Goal: Task Accomplishment & Management: Manage account settings

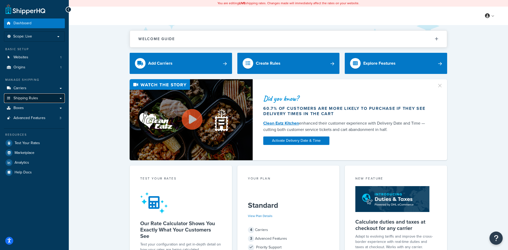
click at [37, 96] on span "Shipping Rules" at bounding box center [25, 98] width 25 height 4
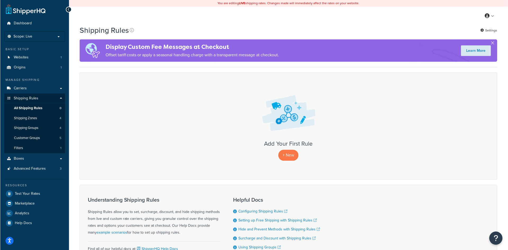
scroll to position [27, 0]
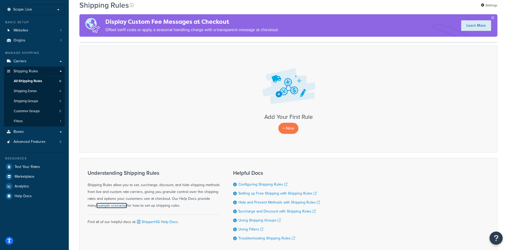
click at [96, 207] on link "example scenarios" at bounding box center [111, 206] width 31 height 6
click at [291, 134] on div "Add Your First Rule + New" at bounding box center [288, 99] width 418 height 107
click at [291, 131] on p "+ New" at bounding box center [288, 128] width 20 height 11
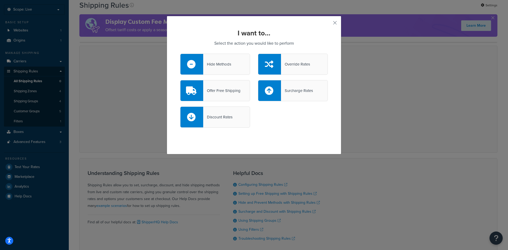
click at [220, 57] on div "Hide Methods" at bounding box center [215, 64] width 70 height 21
click at [0, 0] on input "Hide Methods" at bounding box center [0, 0] width 0 height 0
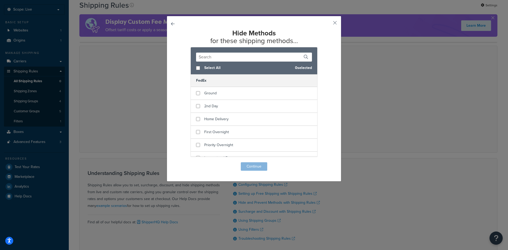
click at [180, 162] on button "button" at bounding box center [180, 162] width 0 height 0
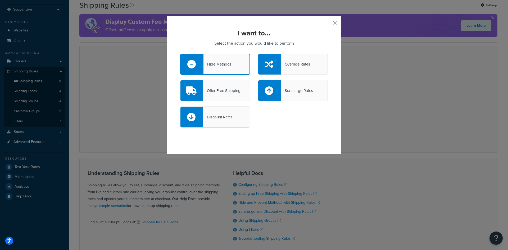
click at [231, 65] on div "Hide Methods" at bounding box center [217, 64] width 28 height 7
click at [0, 0] on input "Hide Methods" at bounding box center [0, 0] width 0 height 0
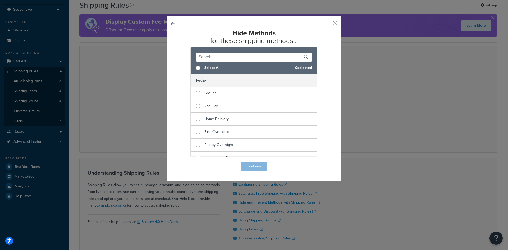
click at [175, 23] on div "Hide Methods for these shipping methods... Select All 0 selected FedEx Ground 2…" at bounding box center [254, 99] width 175 height 166
click at [180, 162] on button "button" at bounding box center [180, 162] width 0 height 0
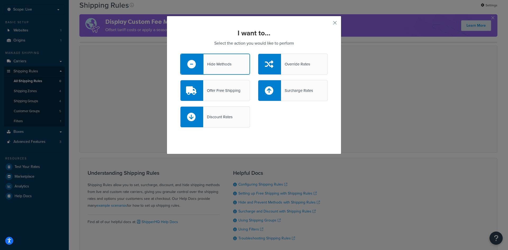
click at [222, 59] on div "Hide Methods" at bounding box center [215, 64] width 70 height 21
click at [0, 0] on input "Hide Methods" at bounding box center [0, 0] width 0 height 0
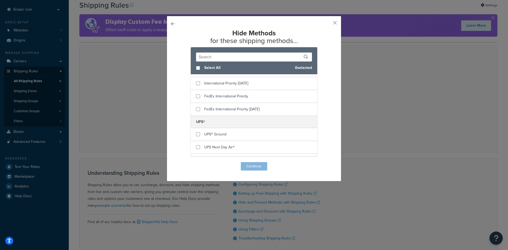
scroll to position [6, 0]
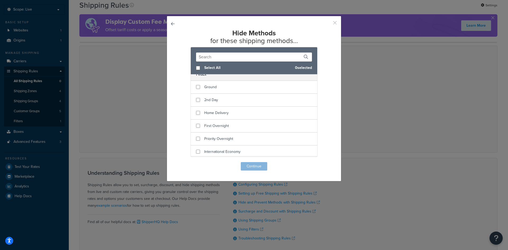
drag, startPoint x: 336, startPoint y: 24, endPoint x: 334, endPoint y: 27, distance: 3.8
click at [328, 24] on button "button" at bounding box center [326, 24] width 1 height 1
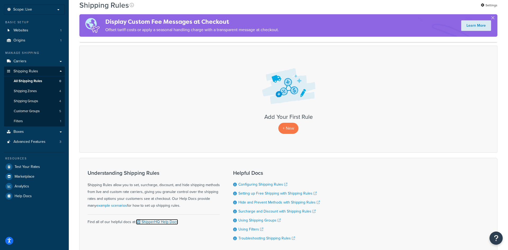
click at [158, 223] on link "ShipperHQ Help Docs" at bounding box center [157, 222] width 42 height 6
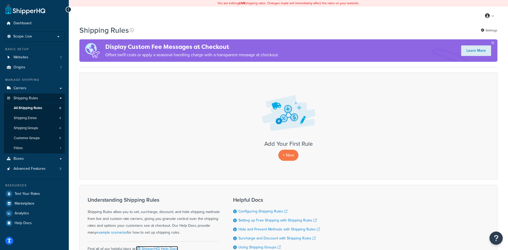
scroll to position [27, 0]
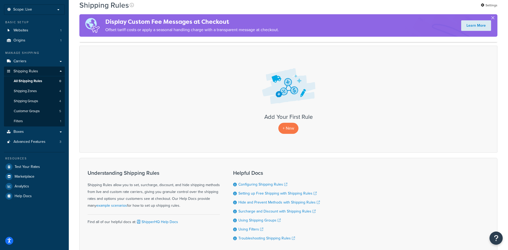
click at [493, 18] on button "button" at bounding box center [492, 18] width 1 height 1
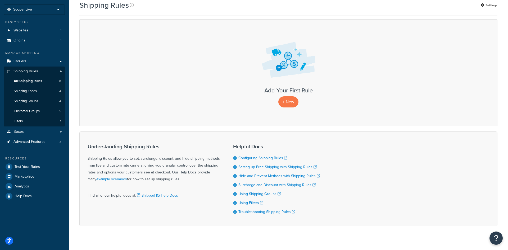
scroll to position [0, 0]
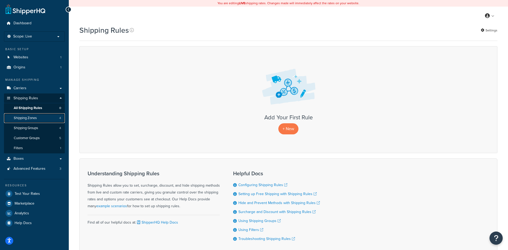
click at [33, 118] on span "Shipping Zones" at bounding box center [25, 118] width 23 height 4
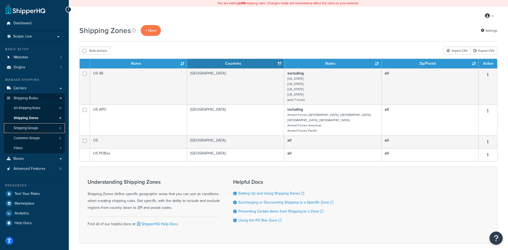
click at [32, 128] on span "Shipping Groups" at bounding box center [26, 128] width 24 height 4
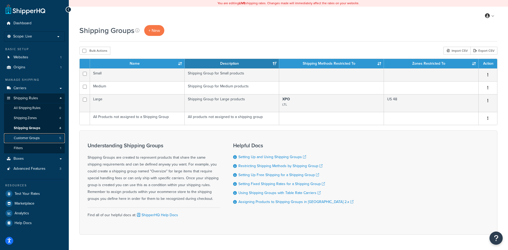
click at [45, 138] on link "Customer Groups 5" at bounding box center [34, 139] width 61 height 10
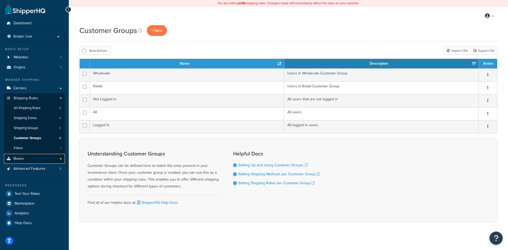
click at [34, 159] on link "Boxes" at bounding box center [34, 159] width 61 height 10
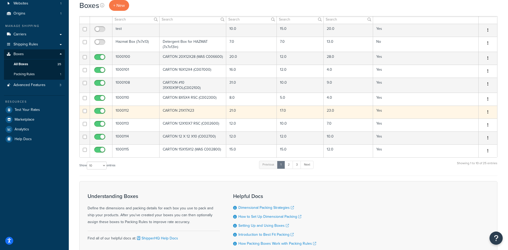
scroll to position [27, 0]
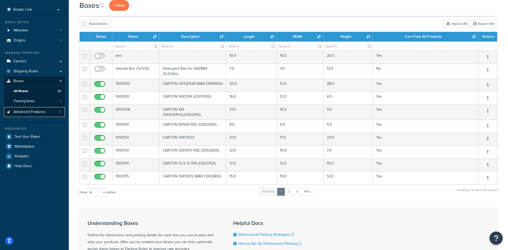
click at [29, 111] on span "Advanced Features" at bounding box center [29, 112] width 32 height 4
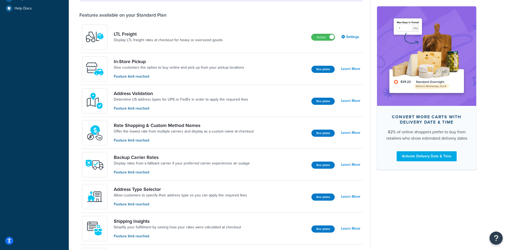
scroll to position [29, 0]
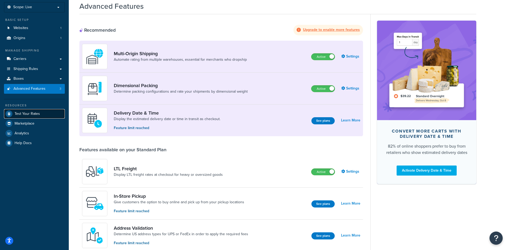
click at [36, 113] on span "Test Your Rates" at bounding box center [27, 114] width 25 height 4
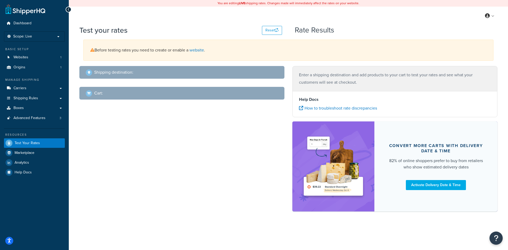
select select "[GEOGRAPHIC_DATA]"
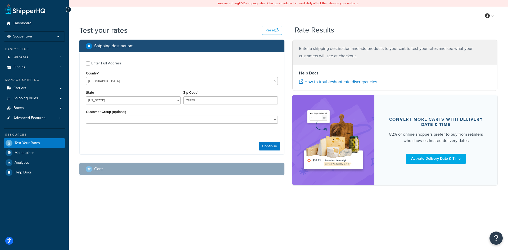
click at [97, 63] on div "Enter Full Address" at bounding box center [106, 63] width 30 height 7
click at [90, 63] on input "Enter Full Address" at bounding box center [88, 64] width 4 height 4
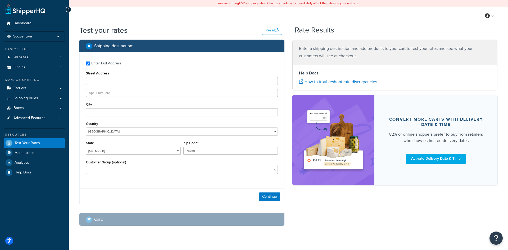
click at [98, 64] on div "Enter Full Address" at bounding box center [106, 63] width 30 height 7
click at [100, 62] on div "Enter Full Address" at bounding box center [106, 63] width 30 height 7
click at [90, 62] on input "Enter Full Address" at bounding box center [88, 64] width 4 height 4
checkbox input "false"
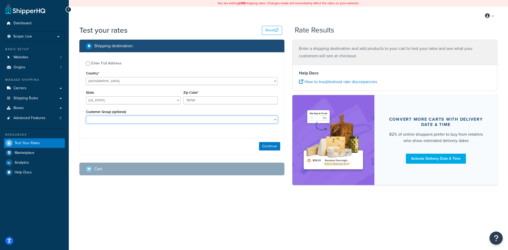
click at [86, 116] on select "Logged In Not Logged in Retail Wholesale" at bounding box center [182, 120] width 192 height 8
select select "Retail"
click option "Retail" at bounding box center [0, 0] width 0 height 0
click at [265, 29] on button "Reset" at bounding box center [272, 30] width 20 height 9
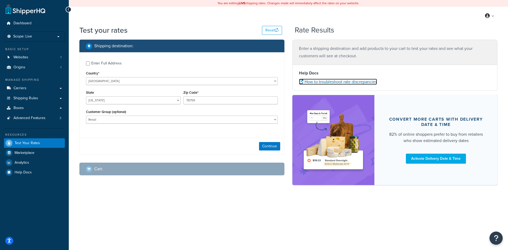
click at [306, 82] on link "How to troubleshoot rate discrepancies" at bounding box center [338, 82] width 78 height 6
click at [152, 116] on div "Customer Group (optional) Logged In Not Logged in Retail Wholesale" at bounding box center [182, 115] width 192 height 15
click at [270, 148] on button "Continue" at bounding box center [269, 146] width 21 height 8
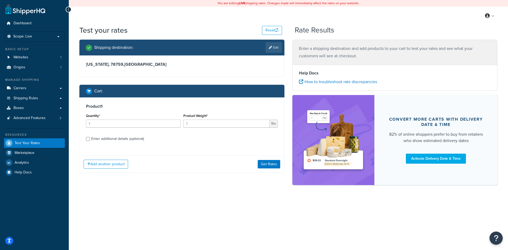
click at [99, 103] on div "Product 1 Quantity* 1 Product Weight* 1 lbs Enter additional details (optional)" at bounding box center [182, 125] width 204 height 54
click at [106, 105] on h3 "Product 1" at bounding box center [182, 106] width 192 height 5
click at [110, 137] on div "Enter additional details (optional)" at bounding box center [117, 138] width 53 height 7
click at [87, 139] on input "Enter additional details (optional)" at bounding box center [88, 139] width 4 height 4
checkbox input "true"
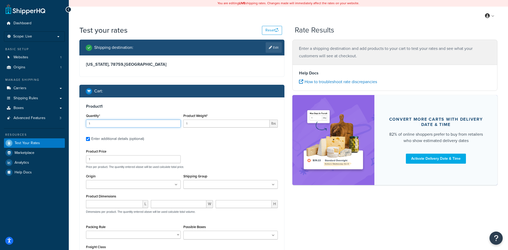
click at [162, 123] on input "1" at bounding box center [133, 124] width 95 height 8
click at [176, 123] on input "2" at bounding box center [133, 124] width 95 height 8
click at [176, 123] on input "3" at bounding box center [133, 124] width 95 height 8
click at [176, 123] on input "4" at bounding box center [133, 124] width 95 height 8
type input "5"
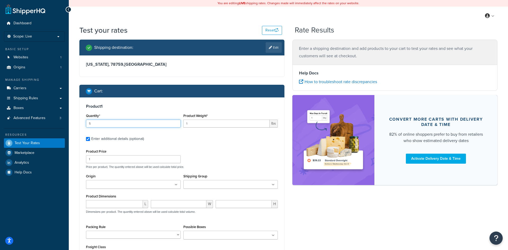
click at [176, 123] on input "5" at bounding box center [133, 124] width 95 height 8
click at [210, 123] on input "1" at bounding box center [226, 124] width 86 height 8
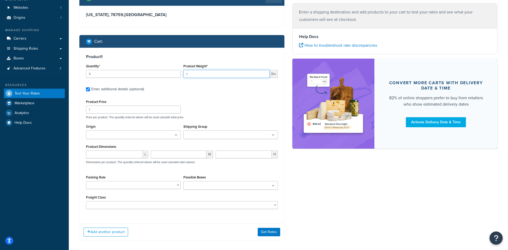
scroll to position [22, 0]
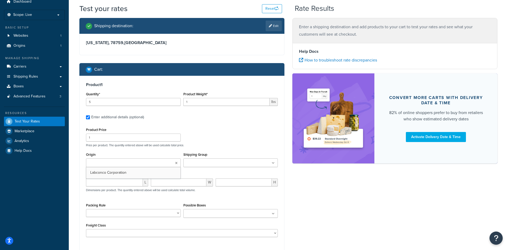
click at [171, 162] on ul at bounding box center [133, 163] width 95 height 9
click at [205, 163] on input "Shipping Group" at bounding box center [208, 163] width 47 height 6
click at [207, 137] on div "Product Price 1 Price per product. The quantity entered above will be used calc…" at bounding box center [182, 136] width 194 height 21
click at [86, 211] on select "HAZMAT" at bounding box center [133, 215] width 95 height 8
select select "72977"
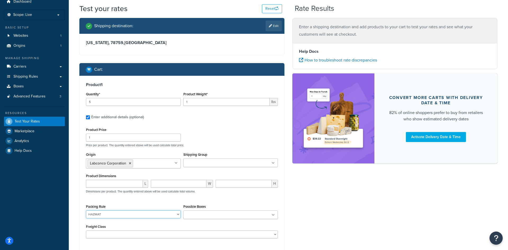
click option "HAZMAT" at bounding box center [0, 0] width 0 height 0
click at [229, 214] on input "Possible Boxes" at bounding box center [208, 216] width 47 height 6
click at [229, 199] on div "L W H Dimensions per product. The quantity entered above will be used calculate…" at bounding box center [182, 189] width 194 height 19
click at [222, 216] on input "Possible Boxes" at bounding box center [208, 216] width 47 height 6
drag, startPoint x: 222, startPoint y: 217, endPoint x: 222, endPoint y: 212, distance: 4.5
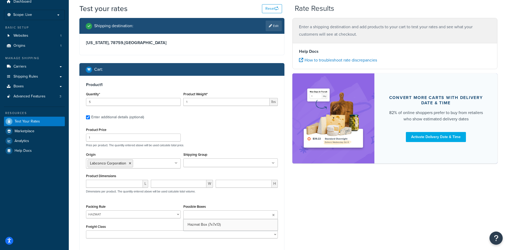
click at [222, 216] on input "Possible Boxes" at bounding box center [208, 216] width 47 height 6
click at [86, 232] on select "50 55 60 65 70 77.5 85 92.5 100 110 125 150 175 200 250 300 400 500" at bounding box center [182, 236] width 192 height 8
click at [370, 199] on div "Shipping destination : Edit Texas, 78759 , United States Cart : Product 1 Quant…" at bounding box center [288, 149] width 426 height 262
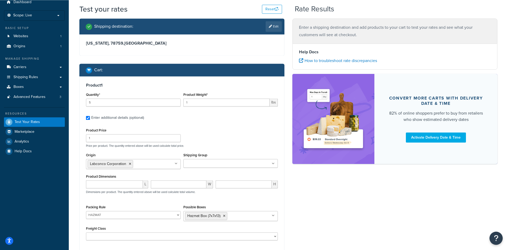
scroll to position [78, 0]
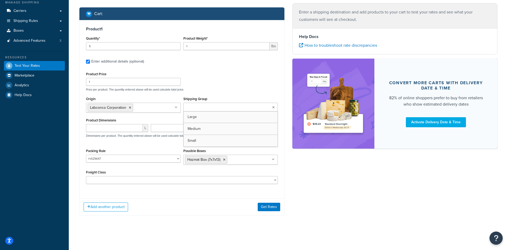
click at [191, 106] on input "Shipping Group" at bounding box center [208, 108] width 47 height 6
click at [224, 77] on div "Product Price 1 Price per product. The quantity entered above will be used calc…" at bounding box center [182, 81] width 194 height 21
click at [224, 160] on icon at bounding box center [224, 159] width 2 height 3
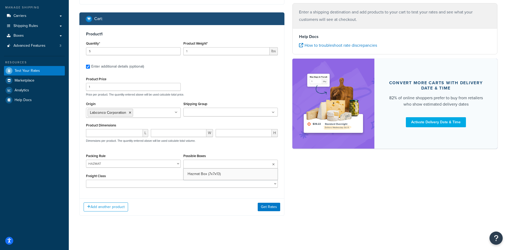
scroll to position [73, 0]
click at [227, 150] on div "Product Price 1 Price per product. The quantity entered above will be used calc…" at bounding box center [182, 132] width 192 height 113
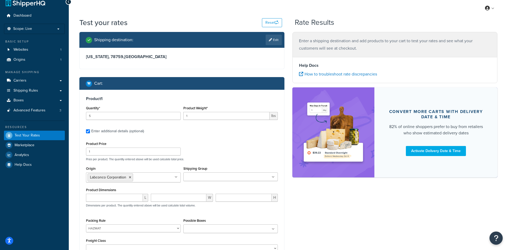
scroll to position [0, 0]
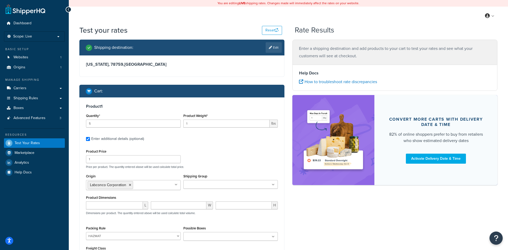
click at [122, 66] on h3 "Texas, 78759 , United States" at bounding box center [182, 64] width 192 height 5
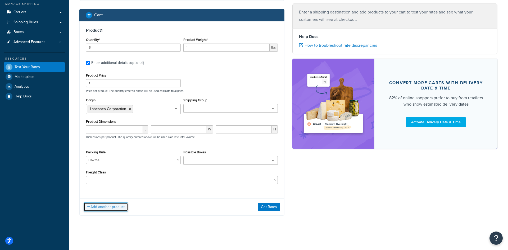
click at [109, 207] on button "Add another product" at bounding box center [106, 207] width 44 height 9
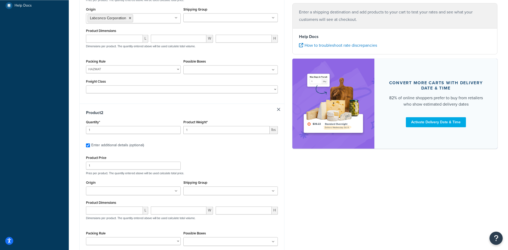
scroll to position [185, 0]
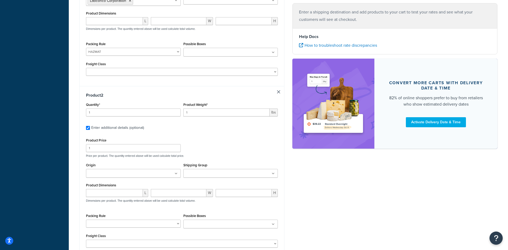
click at [279, 92] on link at bounding box center [278, 91] width 3 height 3
checkbox input "false"
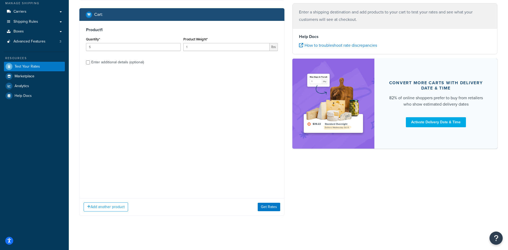
scroll to position [0, 0]
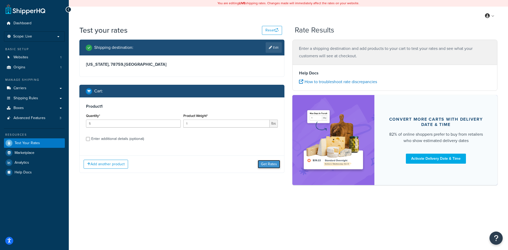
click at [270, 164] on button "Get Rates" at bounding box center [269, 164] width 22 height 8
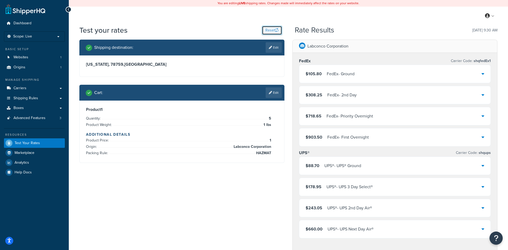
click at [269, 30] on button "Reset" at bounding box center [272, 30] width 20 height 9
select select "TX"
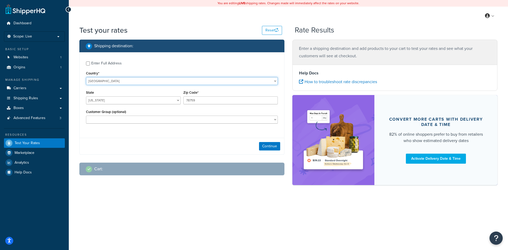
click at [86, 77] on select "United States United Kingdom Afghanistan Åland Islands Albania Algeria American…" at bounding box center [182, 81] width 192 height 8
click at [136, 83] on select "United States United Kingdom Afghanistan Åland Islands Albania Algeria American…" at bounding box center [182, 81] width 192 height 8
click at [86, 77] on select "United States United Kingdom Afghanistan Åland Islands Albania Algeria American…" at bounding box center [182, 81] width 192 height 8
click at [136, 83] on select "United States United Kingdom Afghanistan Åland Islands Albania Algeria American…" at bounding box center [182, 81] width 192 height 8
click at [52, 95] on link "Shipping Rules" at bounding box center [34, 99] width 61 height 10
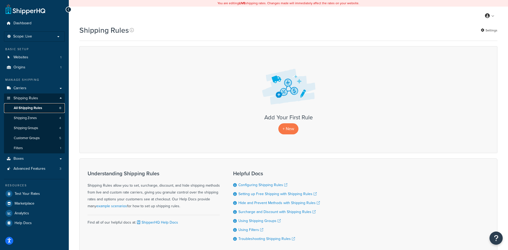
click at [39, 109] on span "All Shipping Rules" at bounding box center [28, 108] width 28 height 4
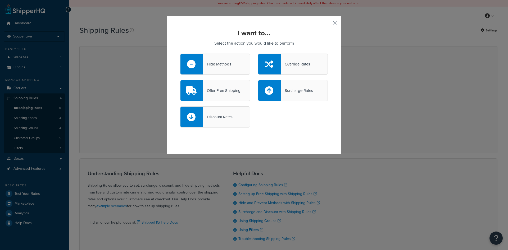
click at [204, 63] on div "Hide Methods" at bounding box center [217, 64] width 28 height 7
click at [0, 0] on input "Hide Methods" at bounding box center [0, 0] width 0 height 0
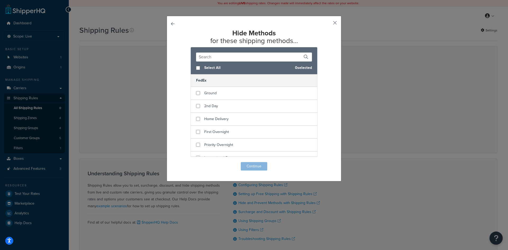
click at [328, 24] on button "button" at bounding box center [326, 24] width 1 height 1
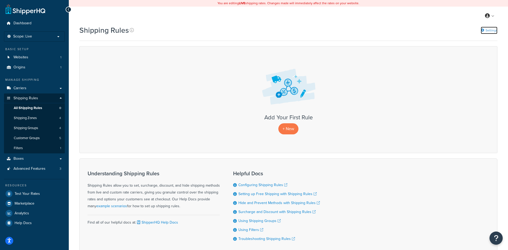
click at [487, 29] on link "Settings" at bounding box center [488, 30] width 17 height 7
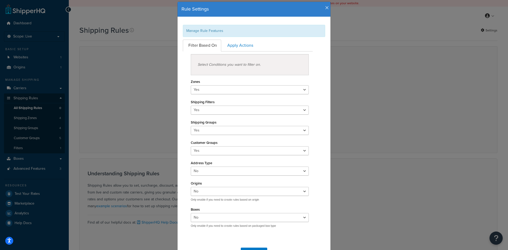
scroll to position [14, 0]
click at [328, 8] on icon "button" at bounding box center [327, 8] width 4 height 5
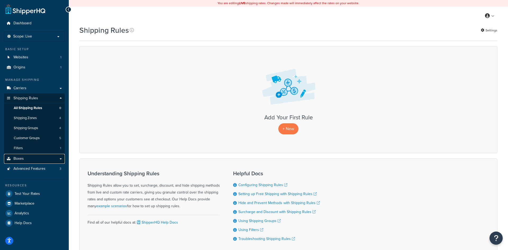
click at [54, 157] on link "Boxes" at bounding box center [34, 159] width 61 height 10
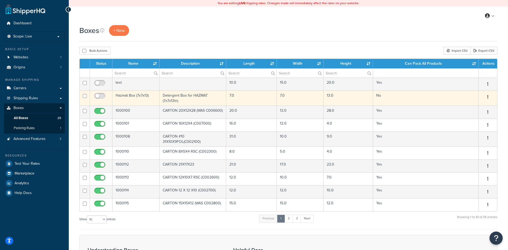
click at [112, 100] on td at bounding box center [101, 98] width 22 height 15
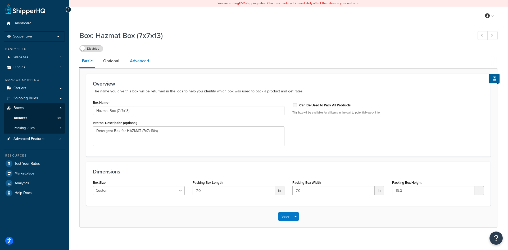
click at [142, 63] on link "Advanced" at bounding box center [139, 61] width 24 height 13
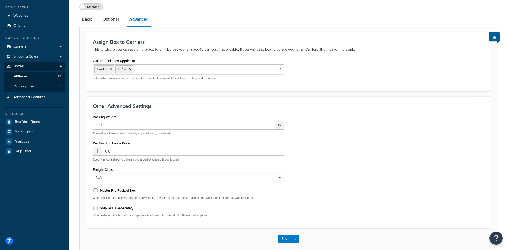
scroll to position [42, 0]
click at [104, 19] on link "Optional" at bounding box center [110, 19] width 21 height 13
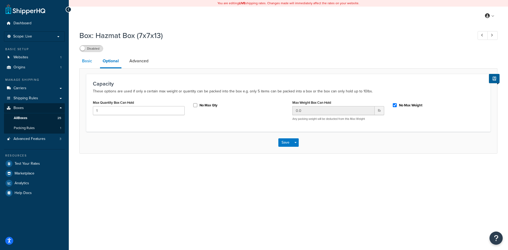
click at [91, 62] on link "Basic" at bounding box center [86, 61] width 15 height 13
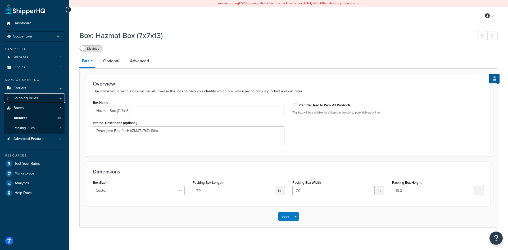
click at [21, 100] on span "Shipping Rules" at bounding box center [25, 98] width 25 height 4
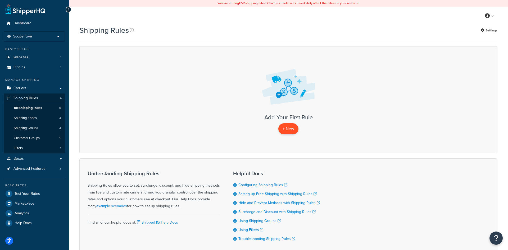
click at [287, 132] on p "+ New" at bounding box center [288, 128] width 20 height 11
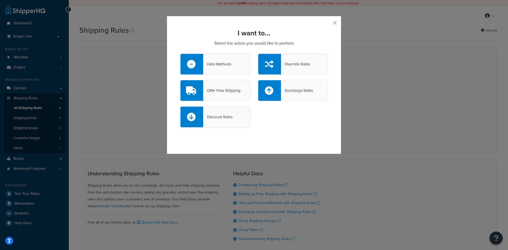
click at [232, 60] on div "Hide Methods" at bounding box center [215, 64] width 70 height 21
click at [0, 0] on input "Hide Methods" at bounding box center [0, 0] width 0 height 0
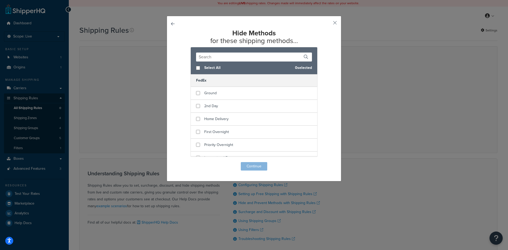
click at [207, 66] on span "Select All" at bounding box center [247, 67] width 86 height 7
checkbox input "true"
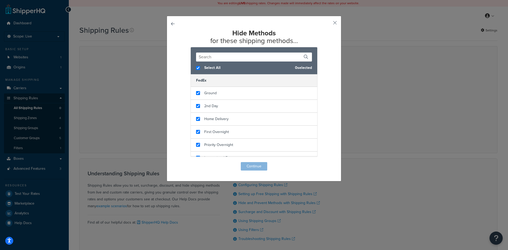
checkbox input "true"
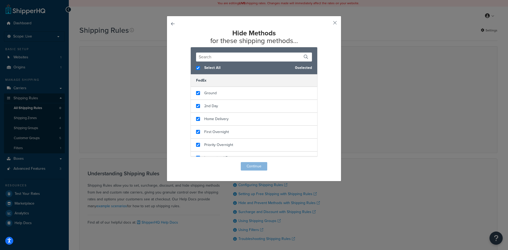
checkbox input "true"
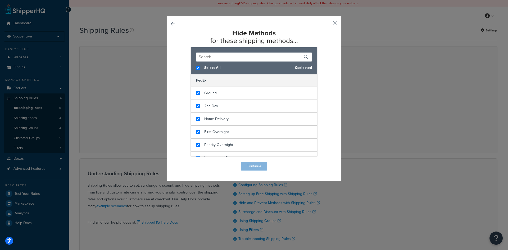
checkbox input "true"
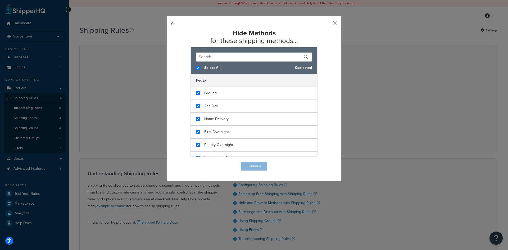
checkbox input "true"
drag, startPoint x: 332, startPoint y: 21, endPoint x: 333, endPoint y: 25, distance: 4.5
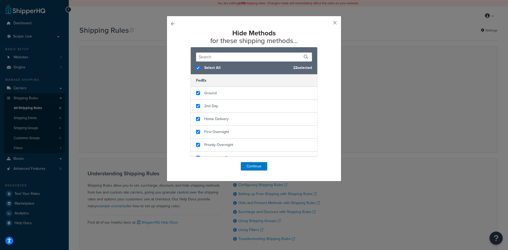
click at [332, 22] on div "Hide Methods for these shipping methods... Select All 22 selected FedEx Ground …" at bounding box center [254, 99] width 175 height 166
click at [328, 24] on button "button" at bounding box center [326, 24] width 1 height 1
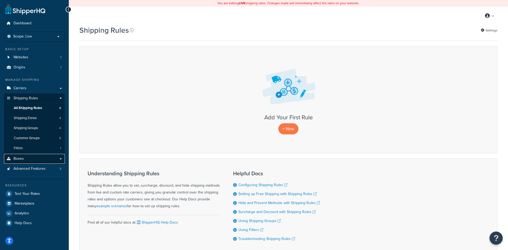
click at [59, 157] on link "Boxes" at bounding box center [34, 159] width 61 height 10
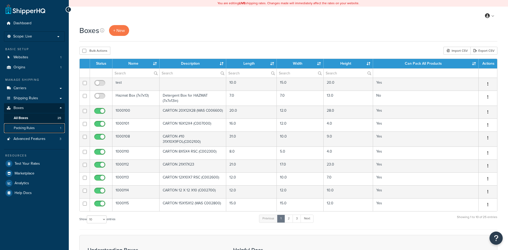
click at [44, 130] on link "Packing Rules 1" at bounding box center [34, 128] width 61 height 10
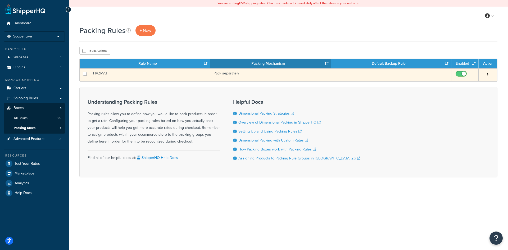
click at [162, 79] on td "HAZMAT" at bounding box center [150, 74] width 120 height 13
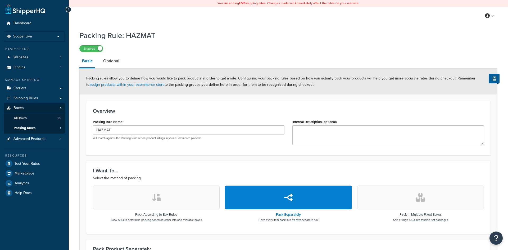
select select "576342"
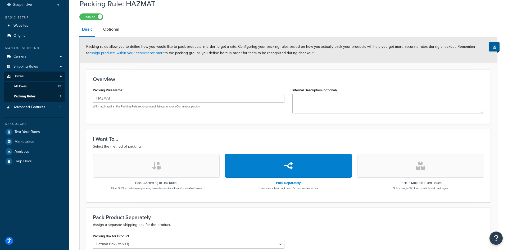
scroll to position [27, 0]
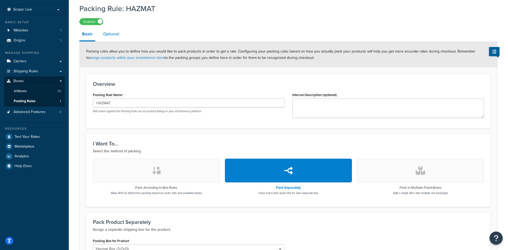
click at [115, 35] on link "Optional" at bounding box center [110, 34] width 21 height 13
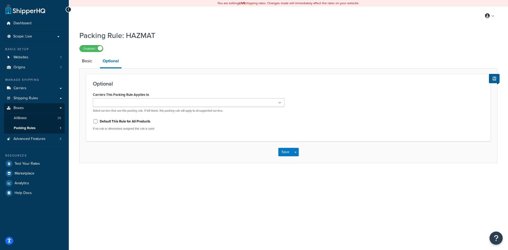
click at [179, 103] on ul at bounding box center [188, 102] width 191 height 9
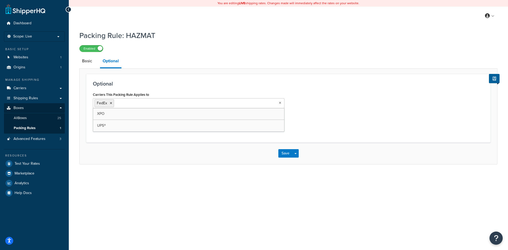
click at [173, 101] on ul "FedEx" at bounding box center [188, 103] width 191 height 10
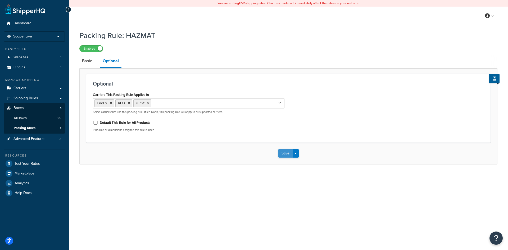
click at [283, 154] on button "Save" at bounding box center [285, 153] width 14 height 8
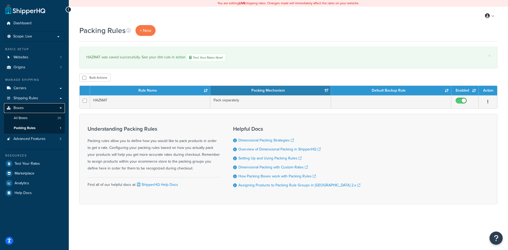
click at [40, 105] on link "Boxes" at bounding box center [34, 108] width 61 height 10
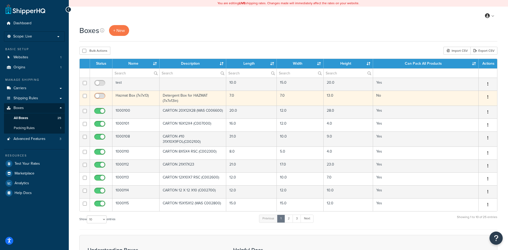
click at [100, 96] on input "checkbox" at bounding box center [100, 97] width 15 height 7
checkbox input "true"
click at [402, 95] on td "No" at bounding box center [425, 98] width 105 height 15
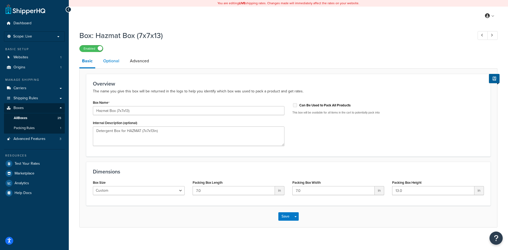
click at [112, 61] on link "Optional" at bounding box center [110, 61] width 21 height 13
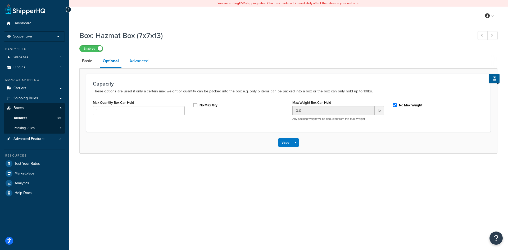
click at [145, 60] on link "Advanced" at bounding box center [139, 61] width 24 height 13
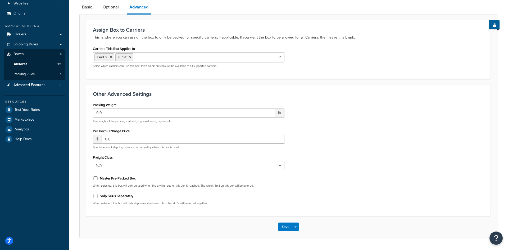
scroll to position [27, 0]
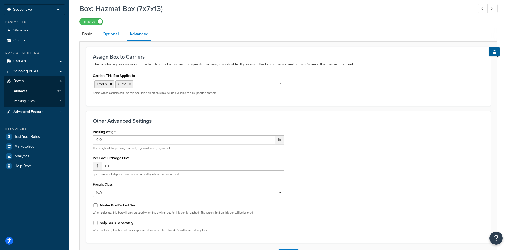
click at [112, 39] on link "Optional" at bounding box center [110, 34] width 21 height 13
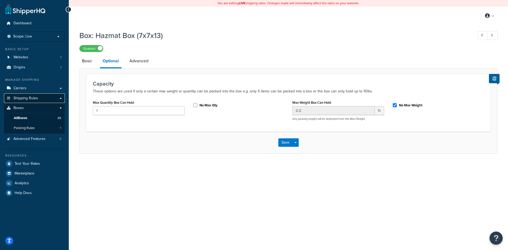
click at [25, 97] on span "Shipping Rules" at bounding box center [25, 98] width 25 height 4
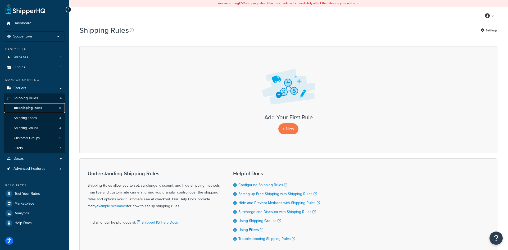
click at [33, 109] on span "All Shipping Rules" at bounding box center [28, 108] width 28 height 4
click at [291, 131] on p "+ New" at bounding box center [288, 128] width 20 height 11
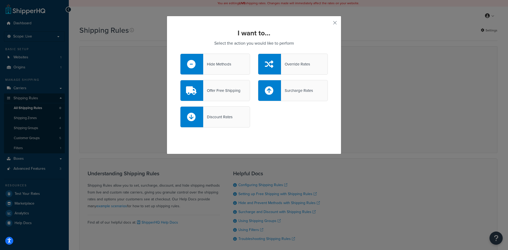
click at [213, 70] on div "Hide Methods" at bounding box center [215, 64] width 70 height 21
click at [0, 0] on input "Hide Methods" at bounding box center [0, 0] width 0 height 0
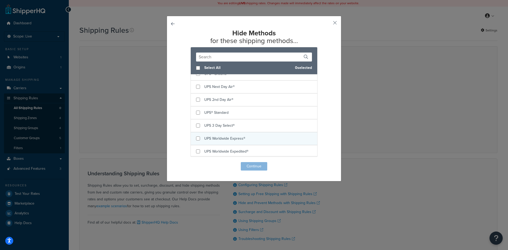
scroll to position [239, 0]
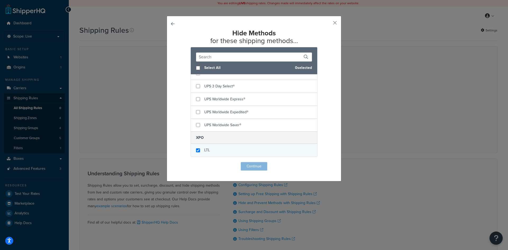
checkbox input "true"
click at [203, 151] on div "LTL" at bounding box center [254, 150] width 126 height 13
click at [254, 167] on button "Continue" at bounding box center [254, 166] width 26 height 8
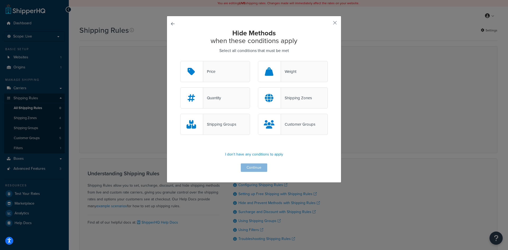
click at [229, 126] on div "Shipping Groups" at bounding box center [219, 124] width 33 height 7
click at [0, 0] on input "Shipping Groups" at bounding box center [0, 0] width 0 height 0
click at [258, 171] on button "Continue" at bounding box center [254, 168] width 26 height 8
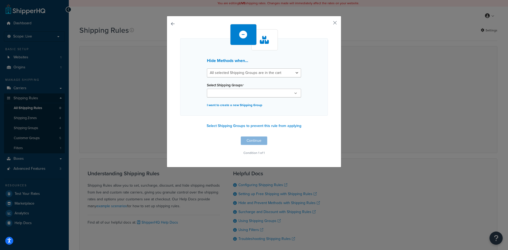
click at [255, 95] on input "Select Shipping Groups" at bounding box center [231, 94] width 47 height 6
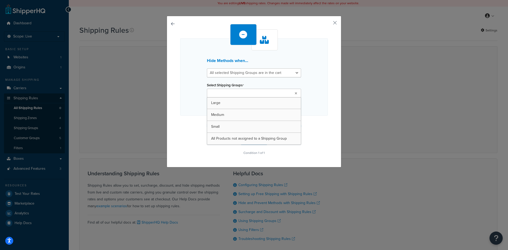
click at [322, 96] on div "Hide Methods when... All selected Shipping Groups are in the cart Any selected …" at bounding box center [254, 76] width 148 height 77
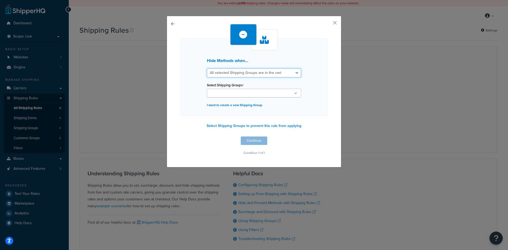
click at [207, 68] on select "All selected Shipping Groups are in the cart Any selected Shipping Groups are i…" at bounding box center [254, 72] width 94 height 9
drag, startPoint x: 291, startPoint y: 72, endPoint x: 318, endPoint y: 111, distance: 47.2
click at [327, 102] on div "Hide Methods when... All selected Shipping Groups are in the cart Any selected …" at bounding box center [254, 92] width 175 height 152
click at [180, 137] on button "button" at bounding box center [180, 137] width 0 height 0
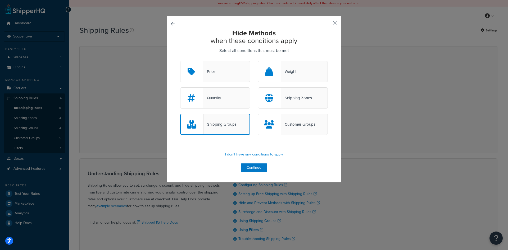
click at [285, 99] on div "Shipping Zones" at bounding box center [296, 97] width 31 height 7
click at [0, 0] on input "Shipping Zones" at bounding box center [0, 0] width 0 height 0
click at [283, 99] on div "Shipping Zones" at bounding box center [296, 97] width 31 height 7
click at [0, 0] on input "Shipping Zones" at bounding box center [0, 0] width 0 height 0
click at [283, 99] on div "Shipping Zones" at bounding box center [296, 97] width 31 height 7
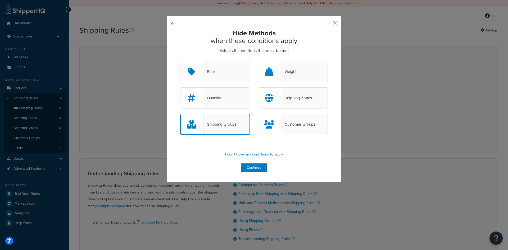
click at [0, 0] on input "Shipping Zones" at bounding box center [0, 0] width 0 height 0
click at [229, 124] on div "Shipping Groups" at bounding box center [219, 124] width 33 height 7
click at [0, 0] on input "Shipping Groups" at bounding box center [0, 0] width 0 height 0
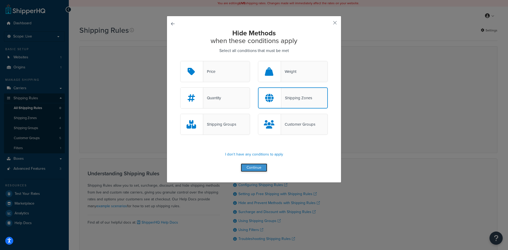
click at [260, 169] on button "Continue" at bounding box center [254, 168] width 26 height 8
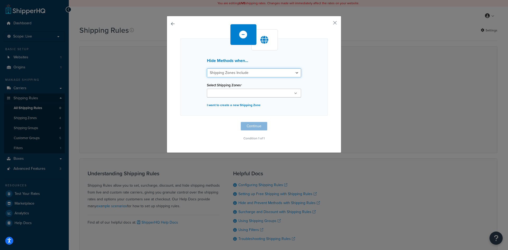
click at [207, 68] on select "Shipping Zones Include Shipping Zones Do Not Include" at bounding box center [254, 72] width 94 height 9
drag, startPoint x: 263, startPoint y: 72, endPoint x: 269, endPoint y: 108, distance: 36.8
click at [269, 108] on p "I want to create a new Shipping Zone" at bounding box center [254, 105] width 94 height 7
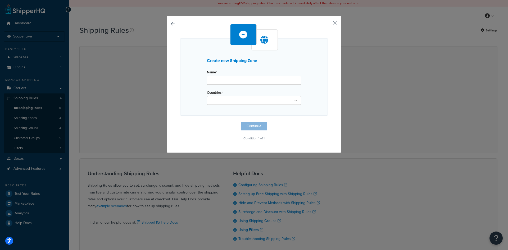
click at [270, 93] on div "Countries United States United Kingdom Afghanistan Åland Islands Albania Algeri…" at bounding box center [254, 97] width 94 height 16
click at [180, 122] on button "button" at bounding box center [180, 122] width 0 height 0
click at [268, 95] on ul at bounding box center [254, 93] width 94 height 9
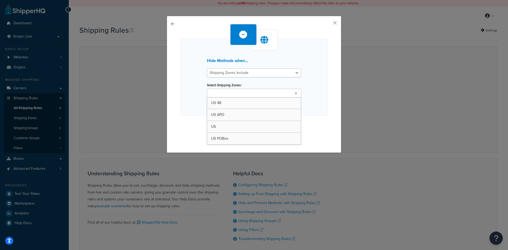
click at [317, 68] on div "Hide Methods when... Shipping Zones Include Shipping Zones Do Not Include Selec…" at bounding box center [254, 76] width 148 height 77
click at [180, 122] on button "button" at bounding box center [180, 122] width 0 height 0
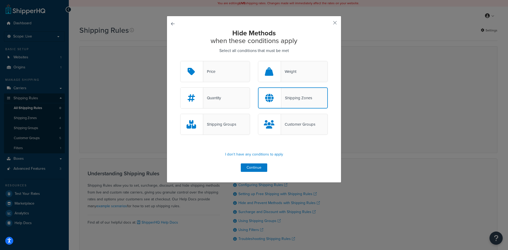
click at [217, 98] on div "Quantity" at bounding box center [212, 97] width 18 height 7
click at [0, 0] on input "Quantity" at bounding box center [0, 0] width 0 height 0
click at [283, 99] on div "Shipping Zones" at bounding box center [296, 97] width 31 height 7
click at [0, 0] on input "Shipping Zones" at bounding box center [0, 0] width 0 height 0
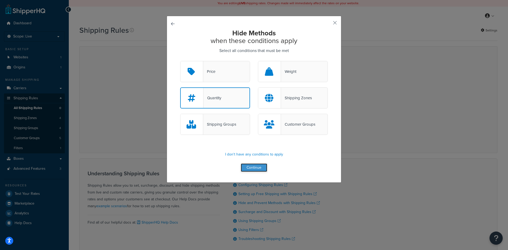
click at [256, 168] on button "Continue" at bounding box center [254, 168] width 26 height 8
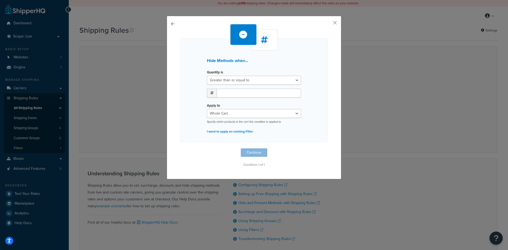
click at [180, 149] on button "button" at bounding box center [180, 149] width 0 height 0
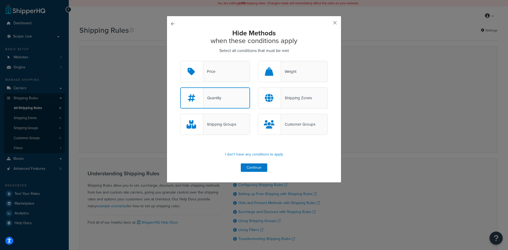
click at [328, 24] on button "button" at bounding box center [326, 24] width 1 height 1
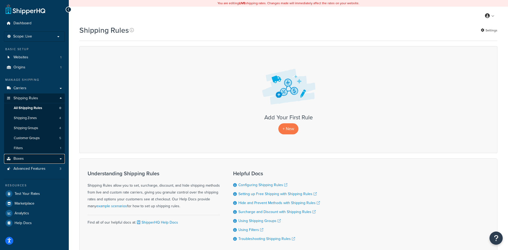
click at [31, 157] on link "Boxes" at bounding box center [34, 159] width 61 height 10
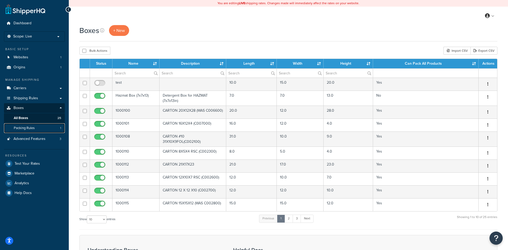
click at [30, 129] on span "Packing Rules" at bounding box center [24, 128] width 21 height 4
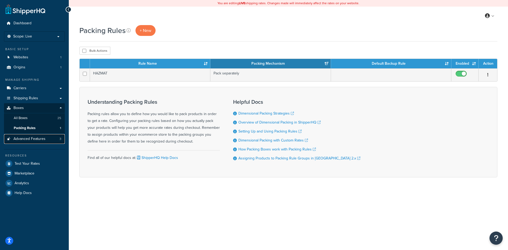
click at [28, 138] on span "Advanced Features" at bounding box center [29, 139] width 32 height 4
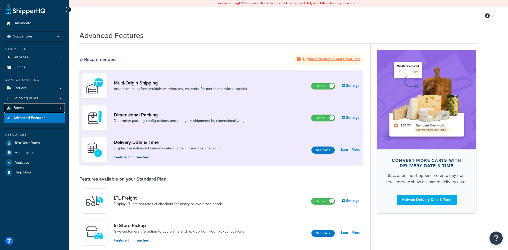
click at [42, 108] on link "Boxes" at bounding box center [34, 108] width 61 height 10
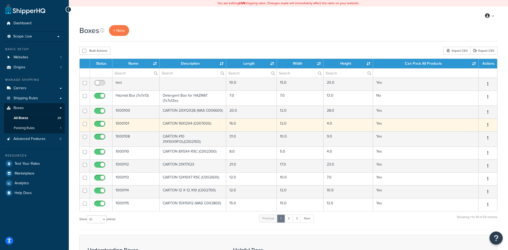
scroll to position [100, 0]
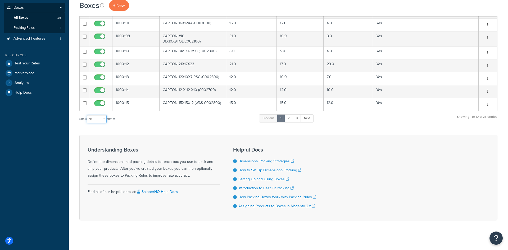
click at [87, 115] on select "10 15 25 50 100 1000" at bounding box center [97, 119] width 20 height 8
select select "25"
click option "25" at bounding box center [0, 0] width 0 height 0
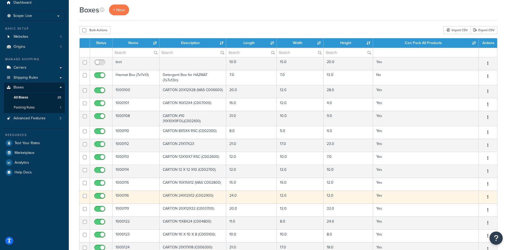
scroll to position [20, 0]
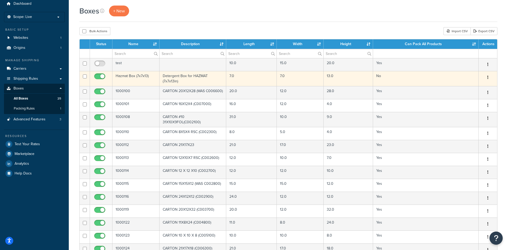
click at [391, 77] on td "No" at bounding box center [425, 78] width 105 height 15
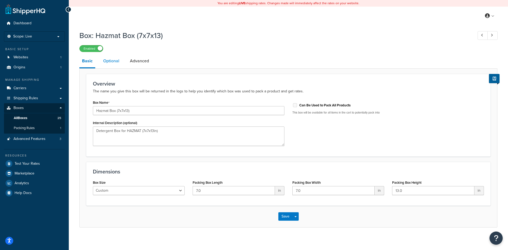
click at [115, 62] on link "Optional" at bounding box center [110, 61] width 21 height 13
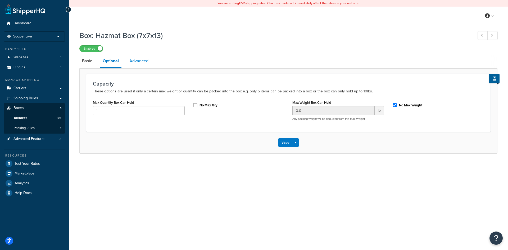
click at [141, 63] on link "Advanced" at bounding box center [139, 61] width 24 height 13
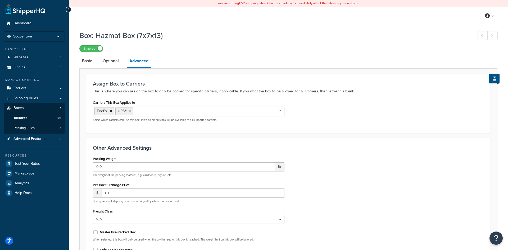
click at [495, 80] on icon at bounding box center [493, 79] width 3 height 4
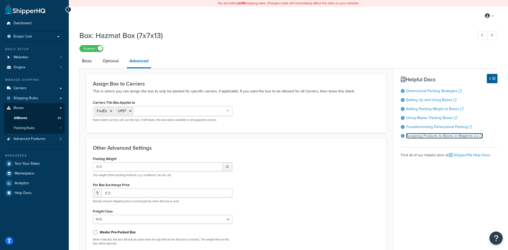
click at [417, 136] on link "Assigning Products to Boxes in Magento 2.x" at bounding box center [444, 136] width 77 height 6
click at [424, 103] on link "Setting Up and Using Boxes" at bounding box center [431, 100] width 51 height 6
click at [109, 63] on link "Optional" at bounding box center [110, 61] width 21 height 13
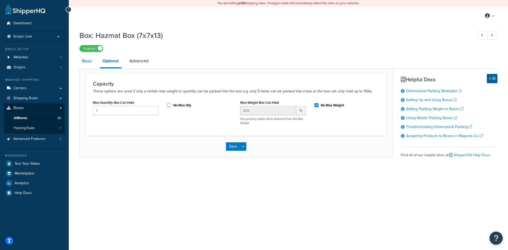
click at [94, 63] on link "Basic" at bounding box center [86, 61] width 15 height 13
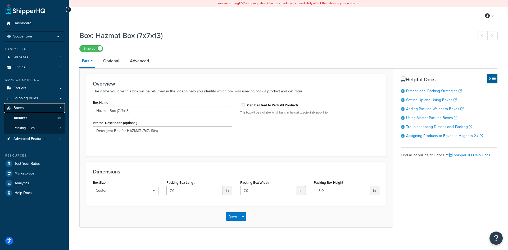
click at [38, 109] on link "Boxes" at bounding box center [34, 108] width 61 height 10
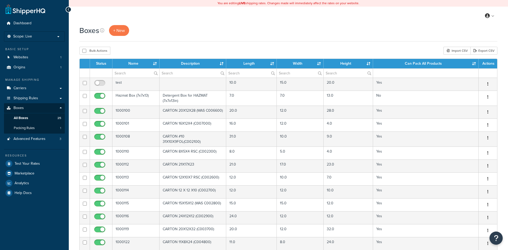
select select "25"
